Goal: Task Accomplishment & Management: Manage account settings

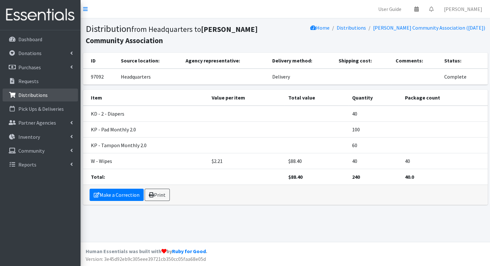
drag, startPoint x: 0, startPoint y: 0, endPoint x: 48, endPoint y: 97, distance: 108.1
click at [48, 97] on link "Distributions" at bounding box center [40, 95] width 75 height 13
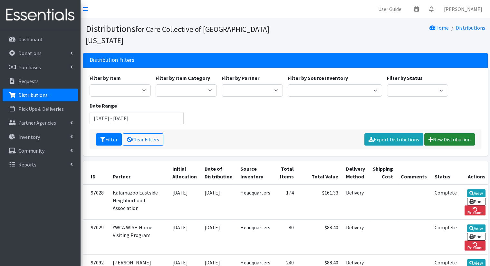
click at [444, 133] on link "New Distribution" at bounding box center [449, 139] width 51 height 12
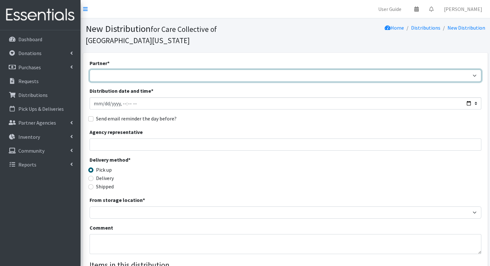
click at [291, 70] on select "African Community Kalamazoo Black Lives Matter Kzoo/BC Diaper Train Cares Sexua…" at bounding box center [286, 76] width 392 height 12
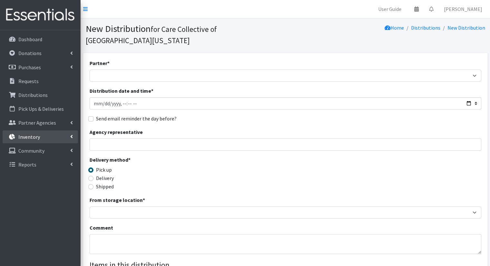
click at [60, 133] on link "Inventory" at bounding box center [40, 137] width 75 height 13
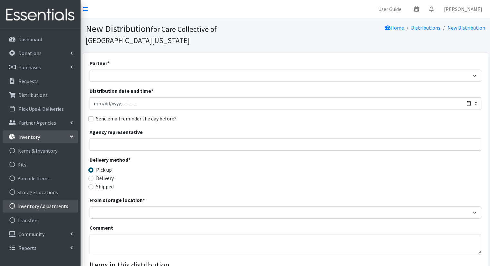
click at [57, 204] on link "Inventory Adjustments" at bounding box center [40, 206] width 75 height 13
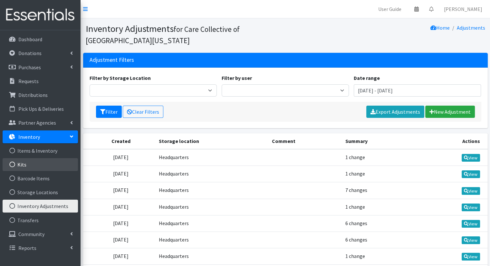
click at [61, 168] on link "Kits" at bounding box center [40, 164] width 75 height 13
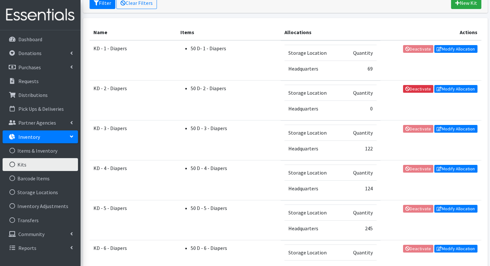
scroll to position [106, 0]
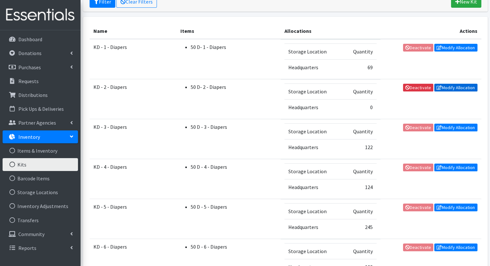
click at [458, 86] on link "Modify Allocation" at bounding box center [455, 88] width 43 height 8
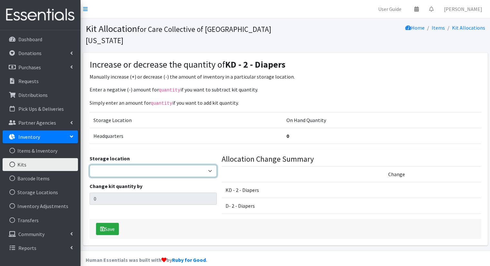
click at [206, 165] on select "Headquarters" at bounding box center [153, 171] width 127 height 12
select select "491"
click at [90, 165] on select "Headquarters" at bounding box center [153, 171] width 127 height 12
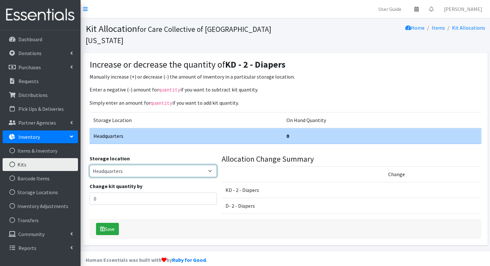
click at [210, 165] on select "Headquarters" at bounding box center [153, 171] width 127 height 12
select select
click at [90, 165] on select "Headquarters" at bounding box center [153, 171] width 127 height 12
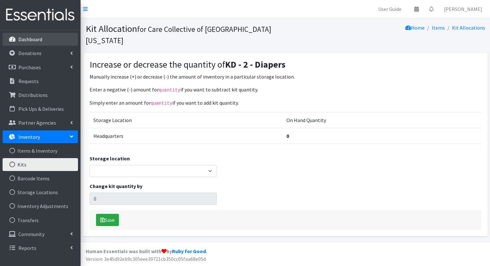
click at [62, 44] on link "Dashboard" at bounding box center [40, 39] width 75 height 13
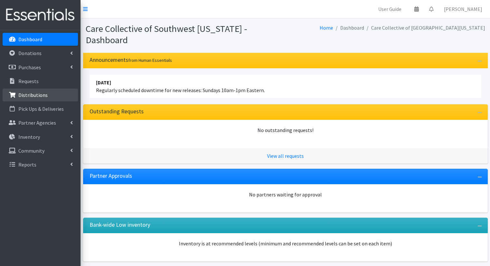
click at [55, 95] on link "Distributions" at bounding box center [40, 95] width 75 height 13
